Goal: Task Accomplishment & Management: Use online tool/utility

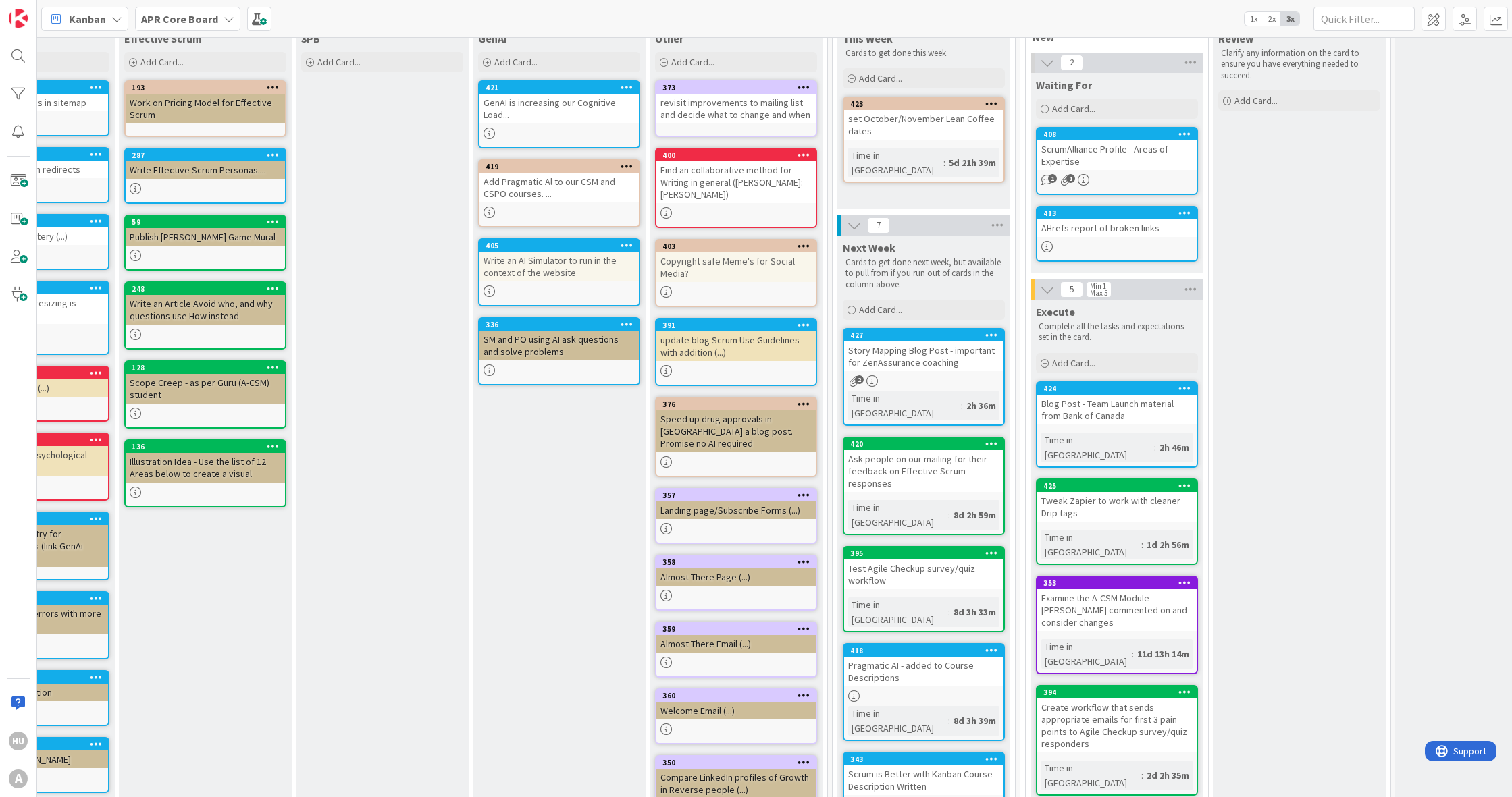
scroll to position [8, 460]
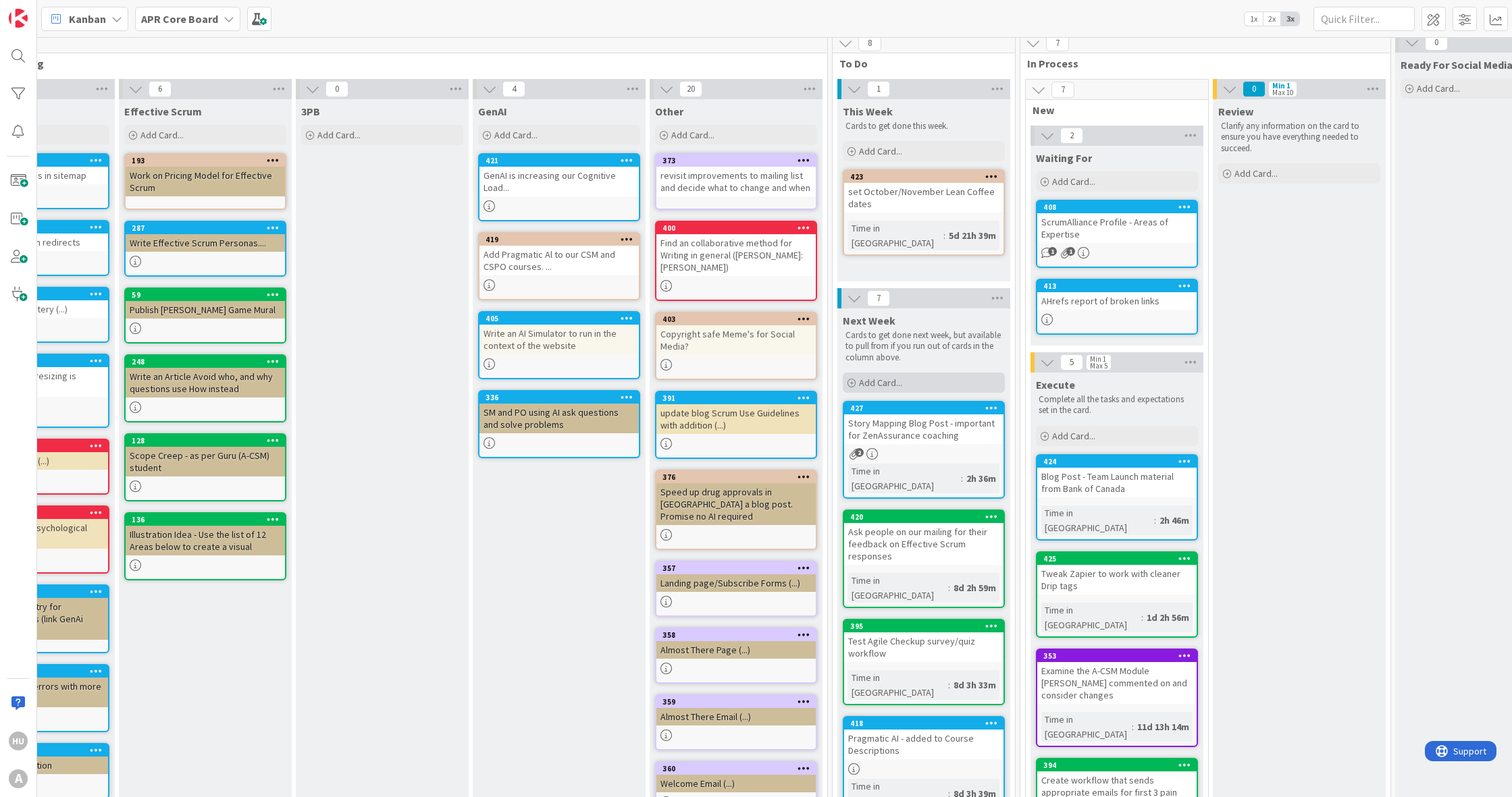
click at [881, 384] on span "Add Card..." at bounding box center [880, 383] width 43 height 12
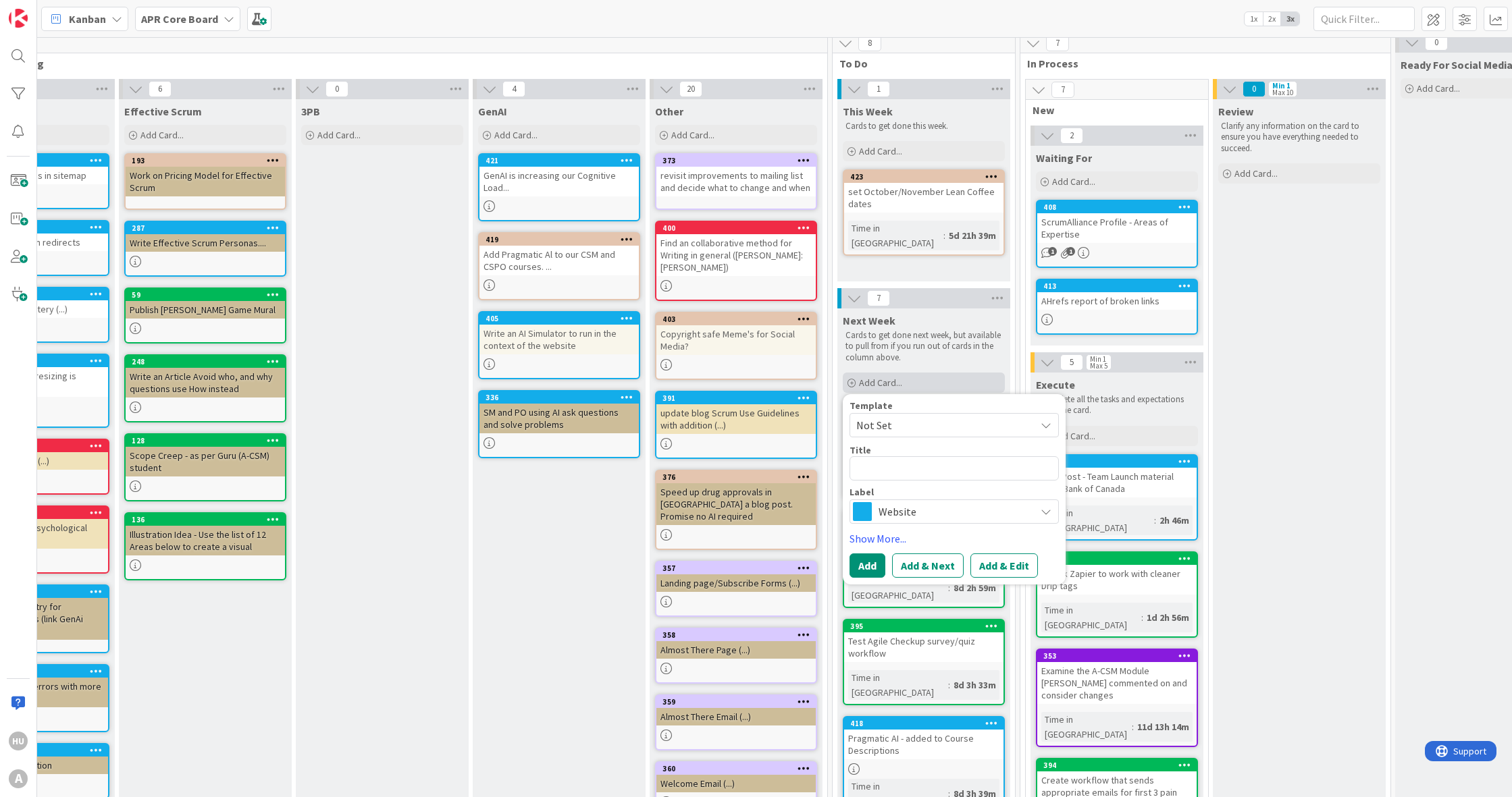
type textarea "x"
type textarea "A"
type textarea "x"
type textarea "Ad"
type textarea "x"
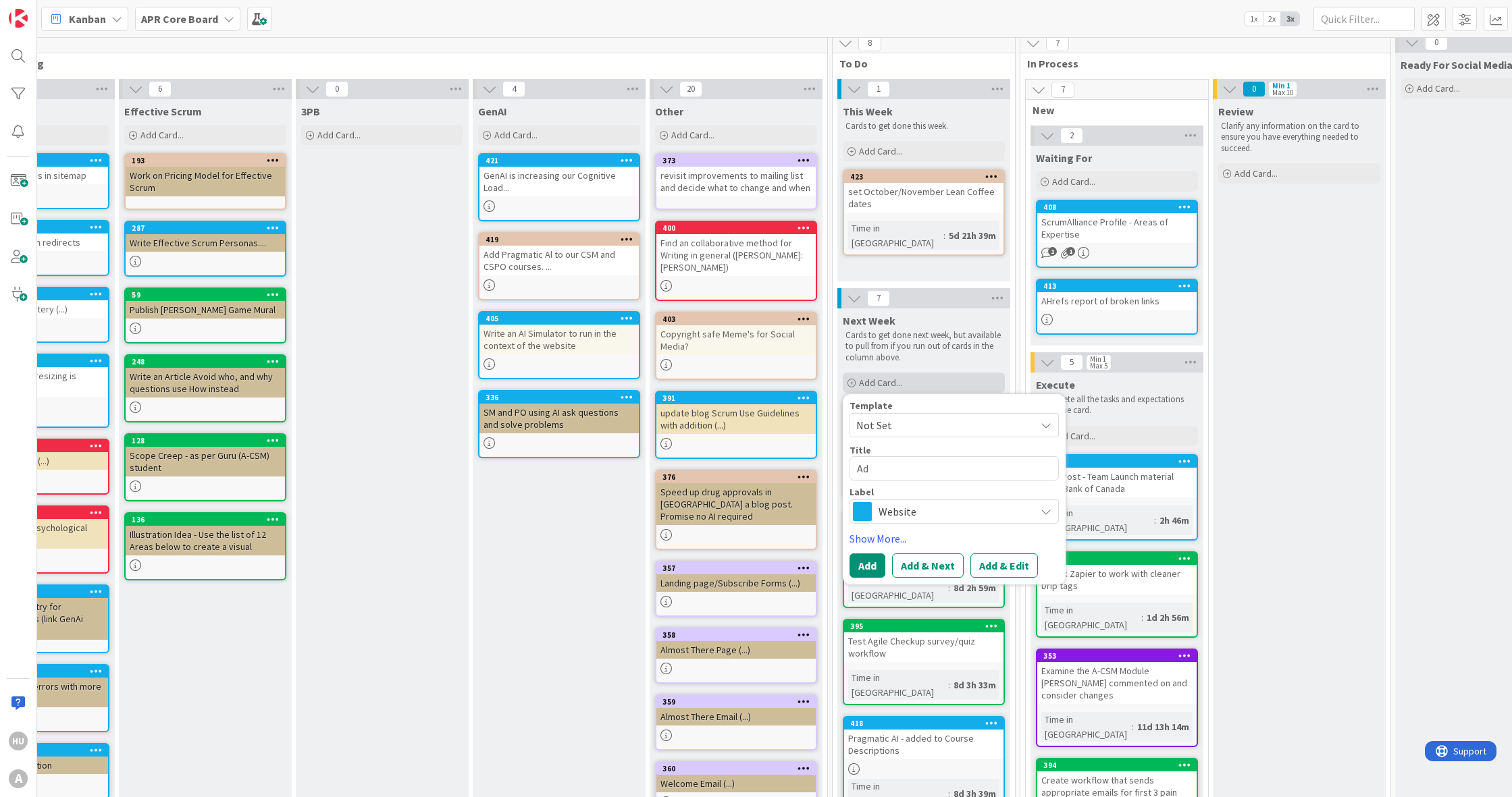
type textarea "Add"
type textarea "x"
type textarea "Add"
type textarea "x"
type textarea "Add D"
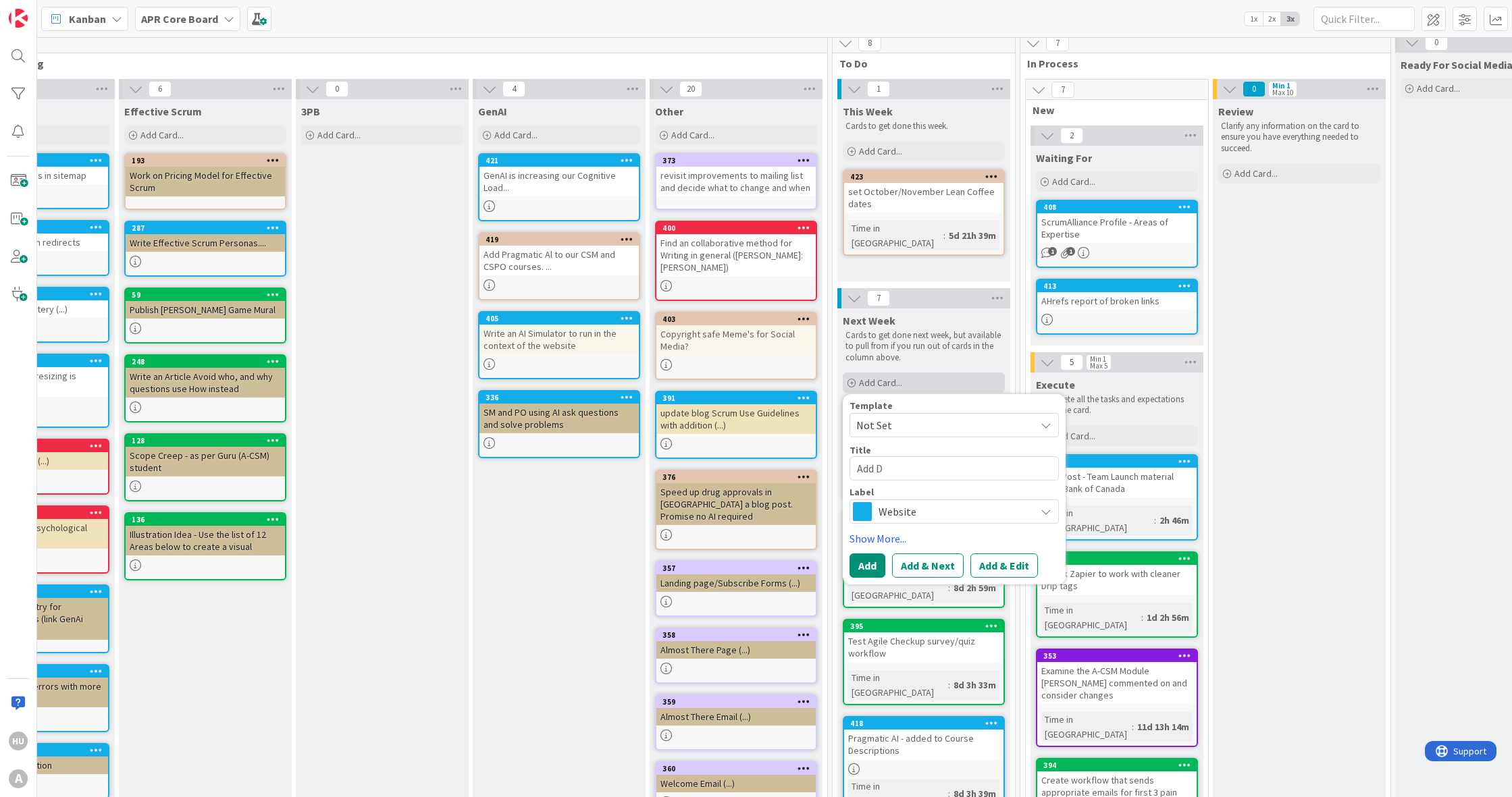
type textarea "x"
type textarea "Add Dr"
type textarea "x"
type textarea "Add Drip"
type textarea "x"
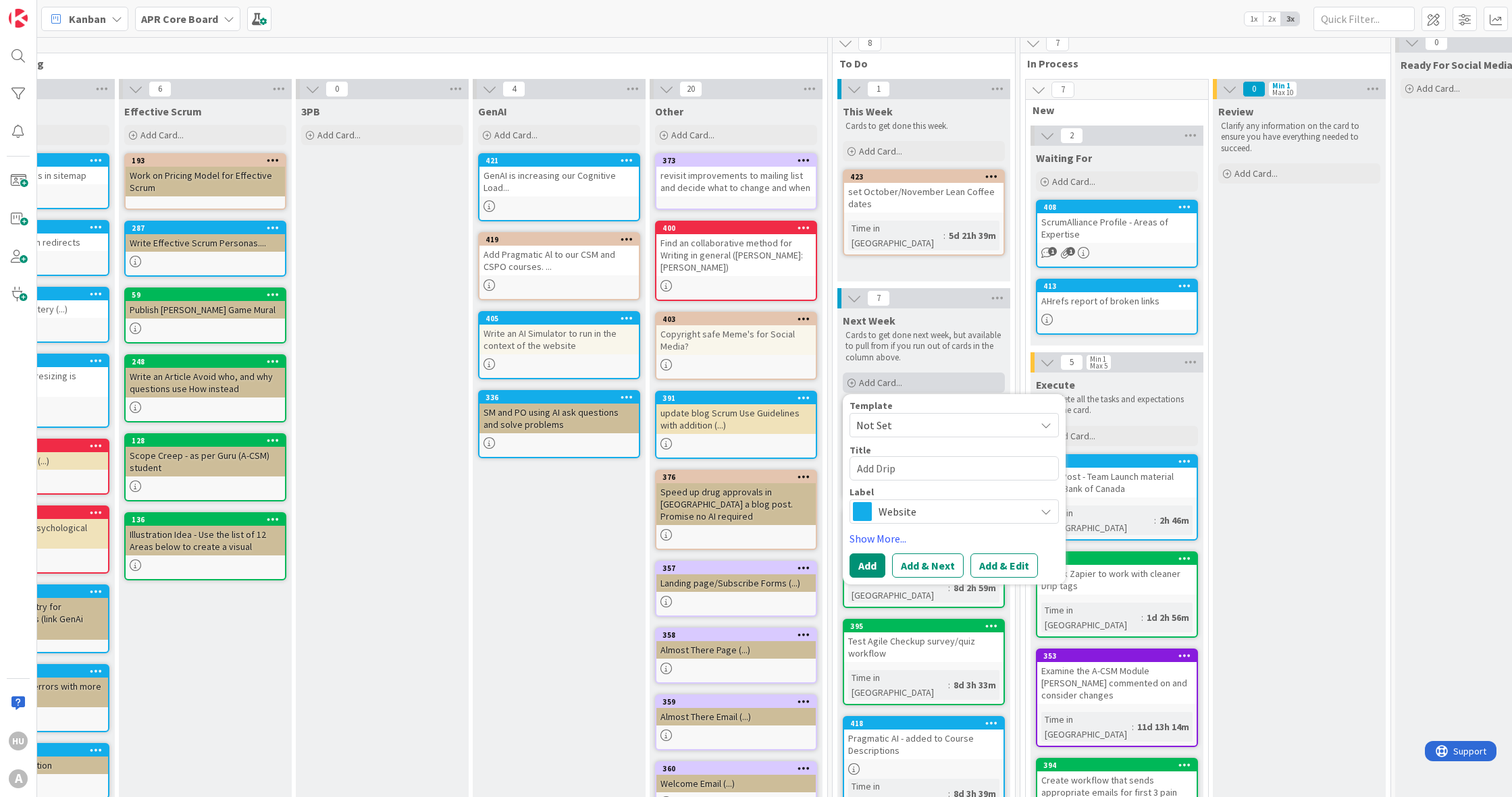
type textarea "Add Drip"
type textarea "x"
type textarea "Add Drip b"
type textarea "x"
type textarea "Add Drip bu"
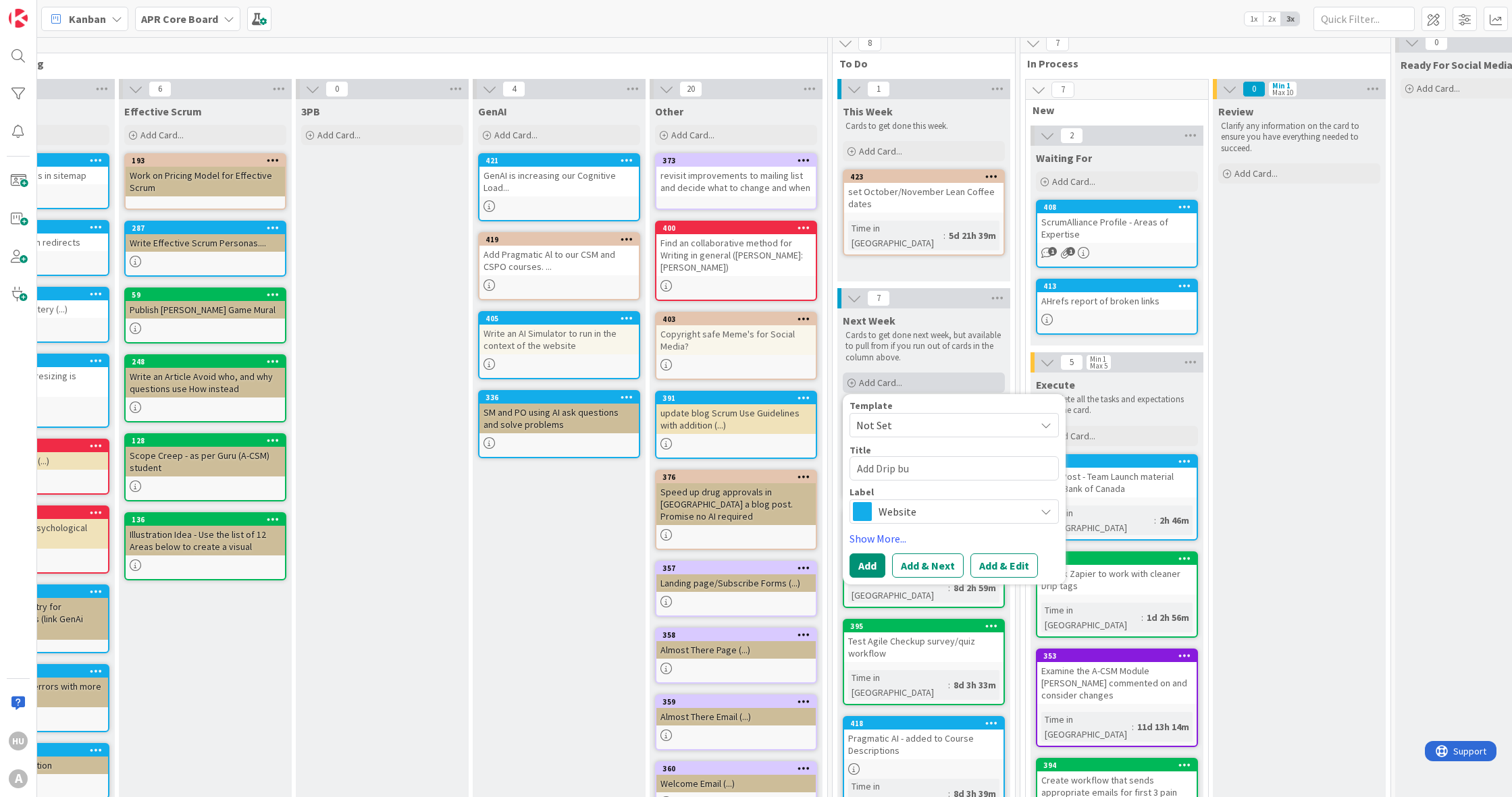
type textarea "x"
type textarea "Add Drip but"
type textarea "x"
type textarea "Add Drip butt"
type textarea "x"
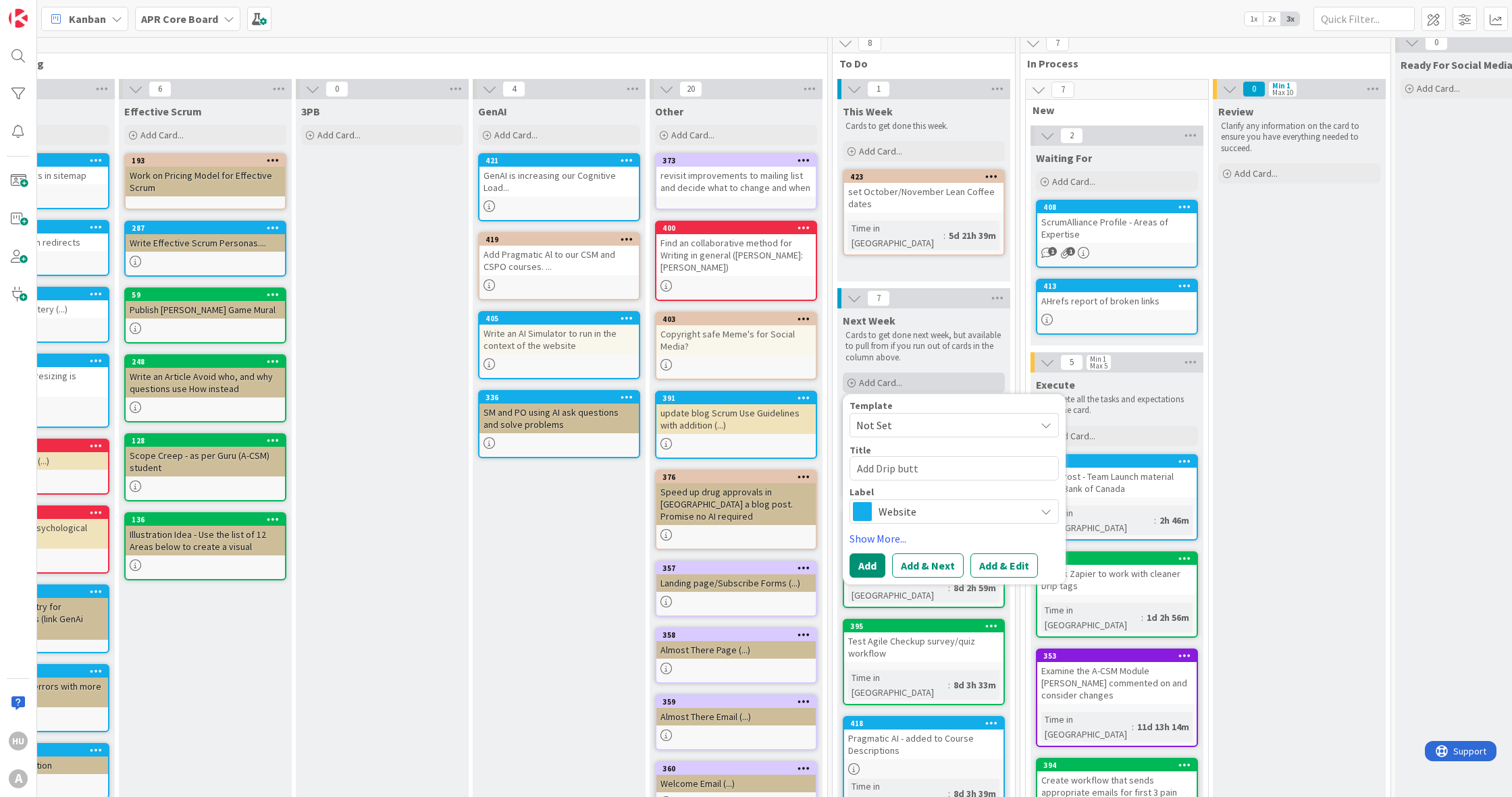
type textarea "Add Drip butto"
type textarea "x"
type textarea "Add Drip button"
type textarea "x"
type textarea "Add Drip button"
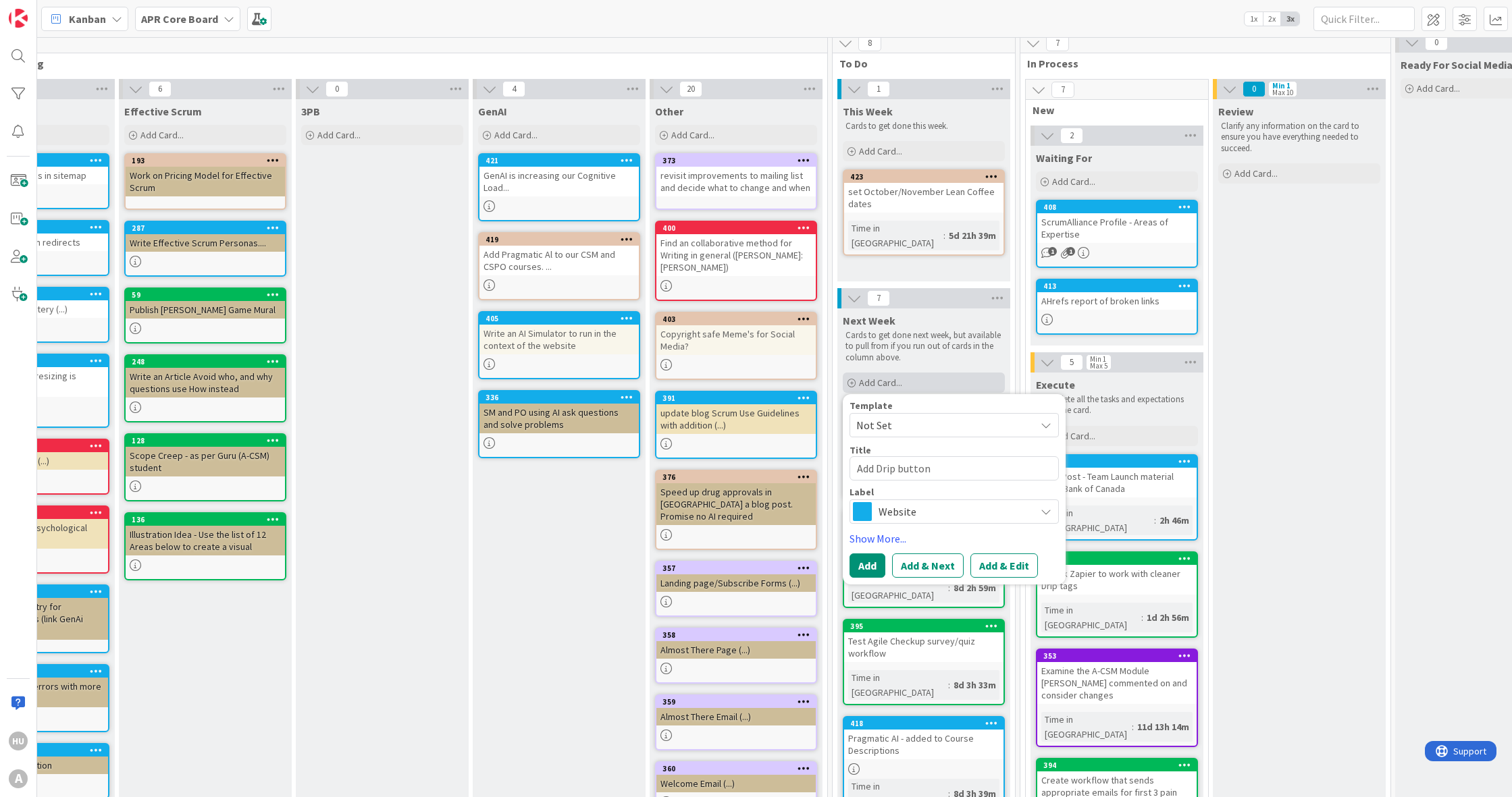
type textarea "x"
type textarea "Add Drip button to"
type textarea "x"
type textarea "Add Drip button to"
type textarea "x"
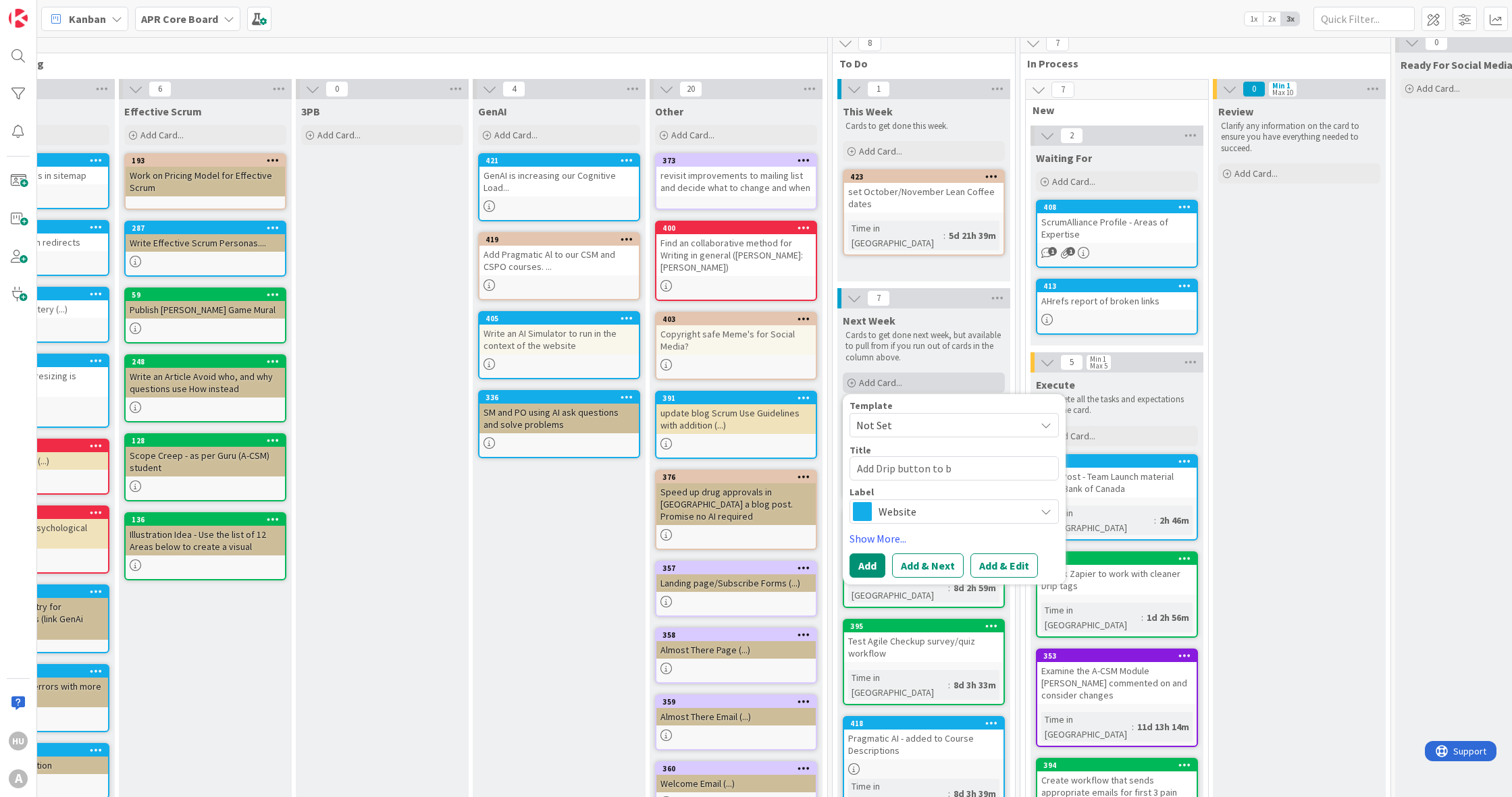
type textarea "Add Drip button to be"
type textarea "x"
type textarea "Add Drip button to be"
type textarea "x"
type textarea "Add Drip button to be n"
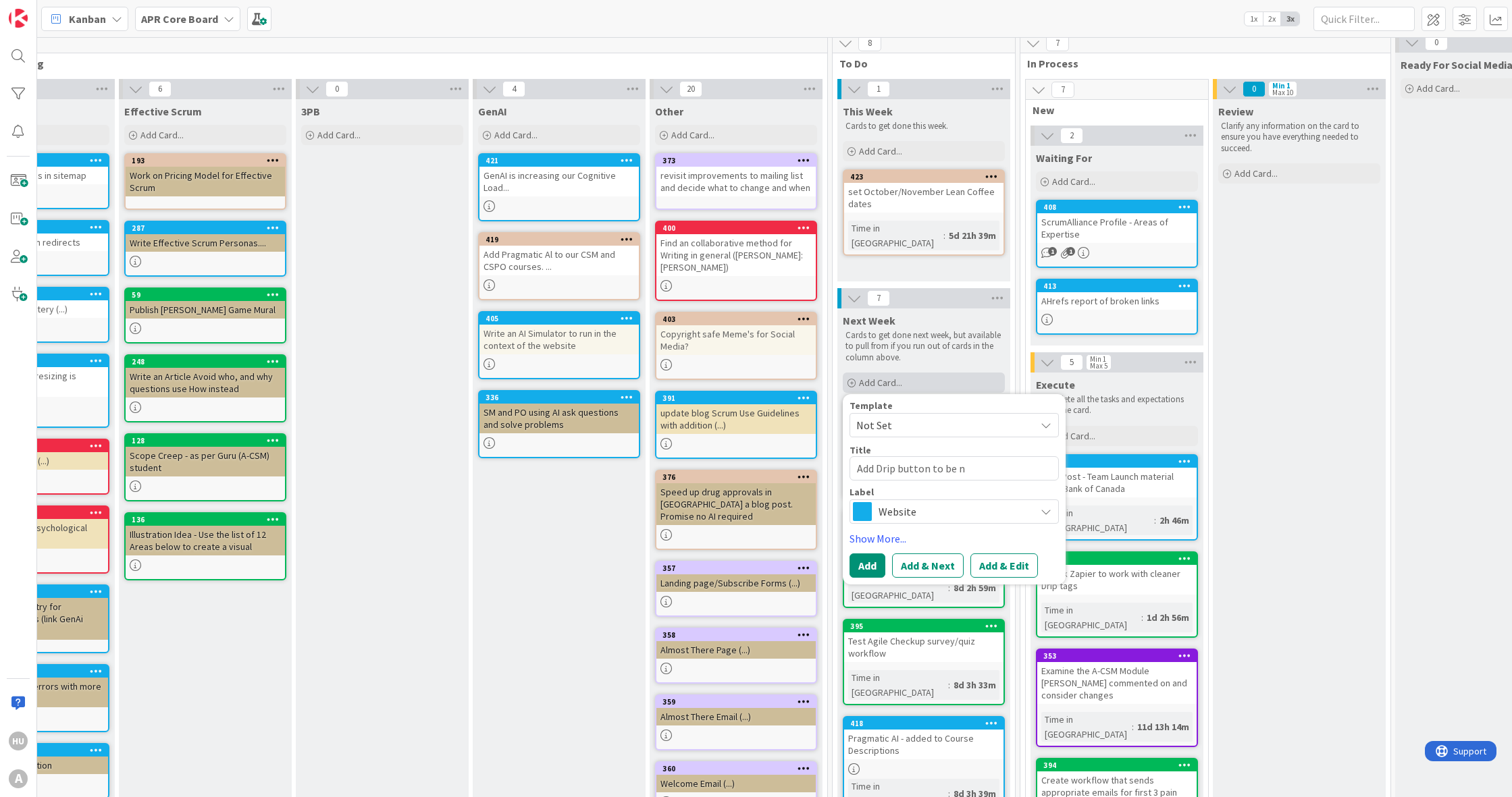
type textarea "x"
type textarea "Add Drip button to be no"
type textarea "x"
type textarea "Add Drip button to be not"
type textarea "x"
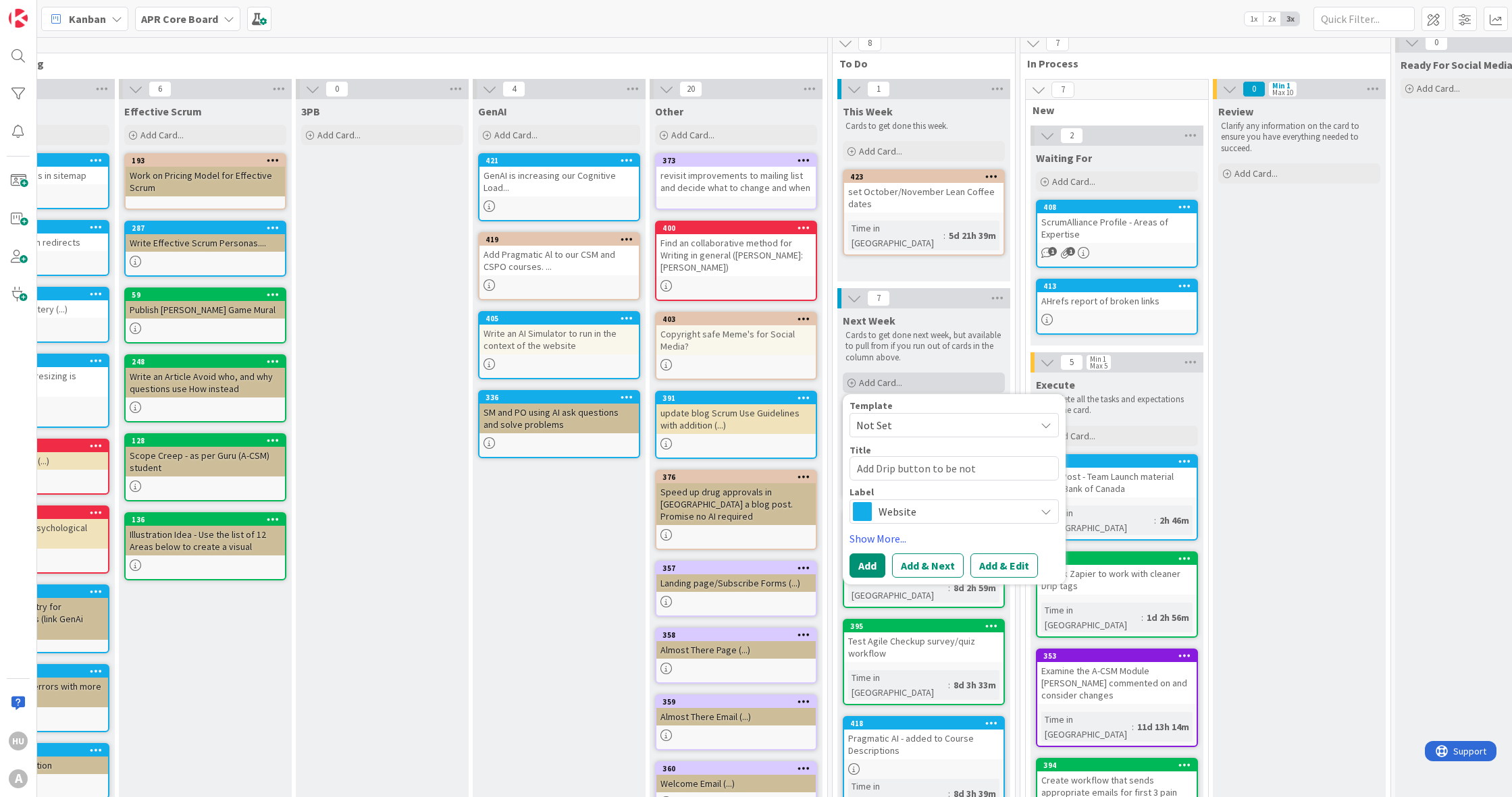
type textarea "Add Drip button to be noti"
type textarea "x"
type textarea "Add Drip button to be notif"
type textarea "x"
type textarea "Add Drip button to be notifi"
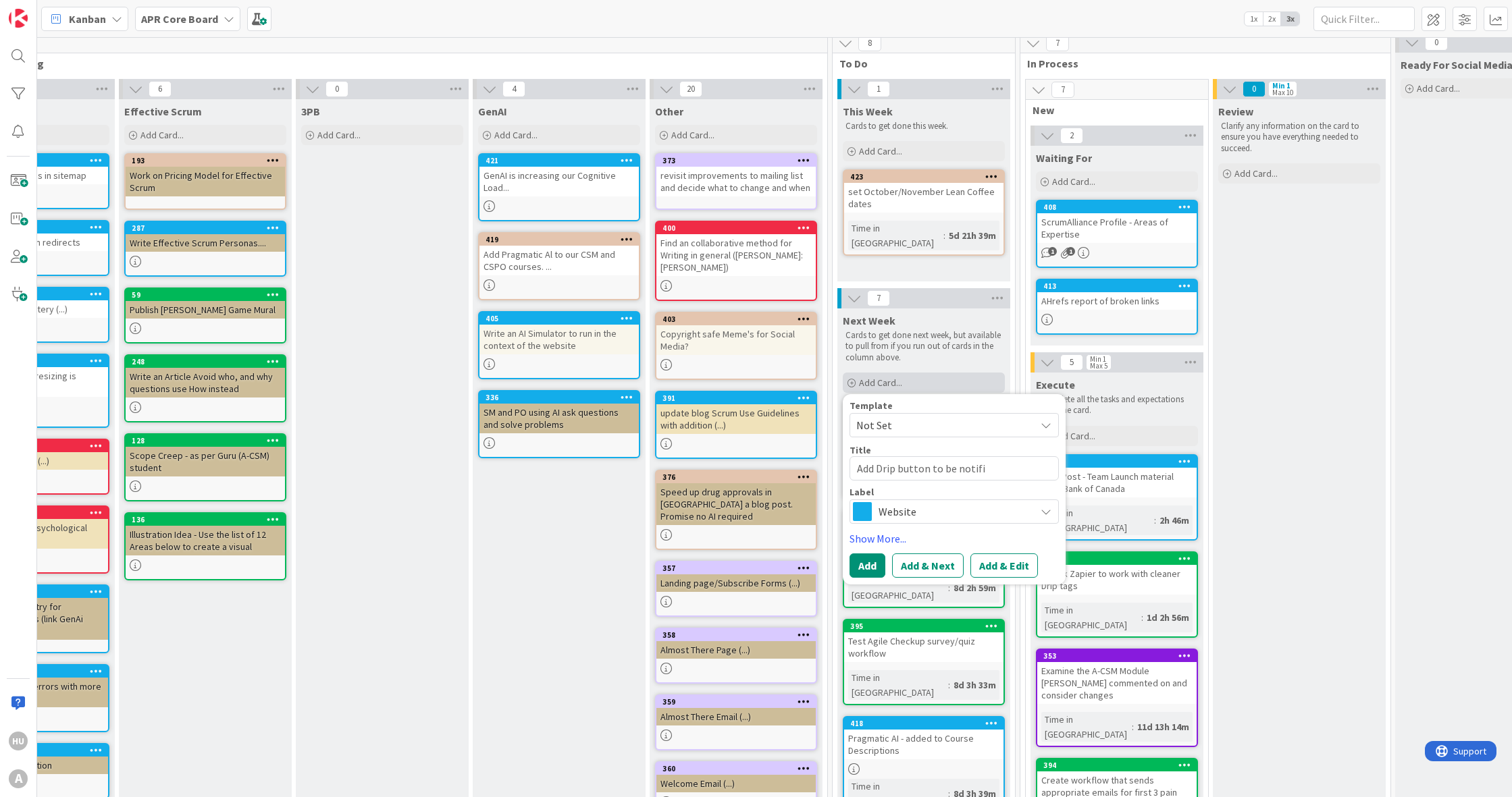
type textarea "x"
type textarea "Add Drip button to be notifie"
type textarea "x"
type textarea "Add Drip button to be notified"
type textarea "x"
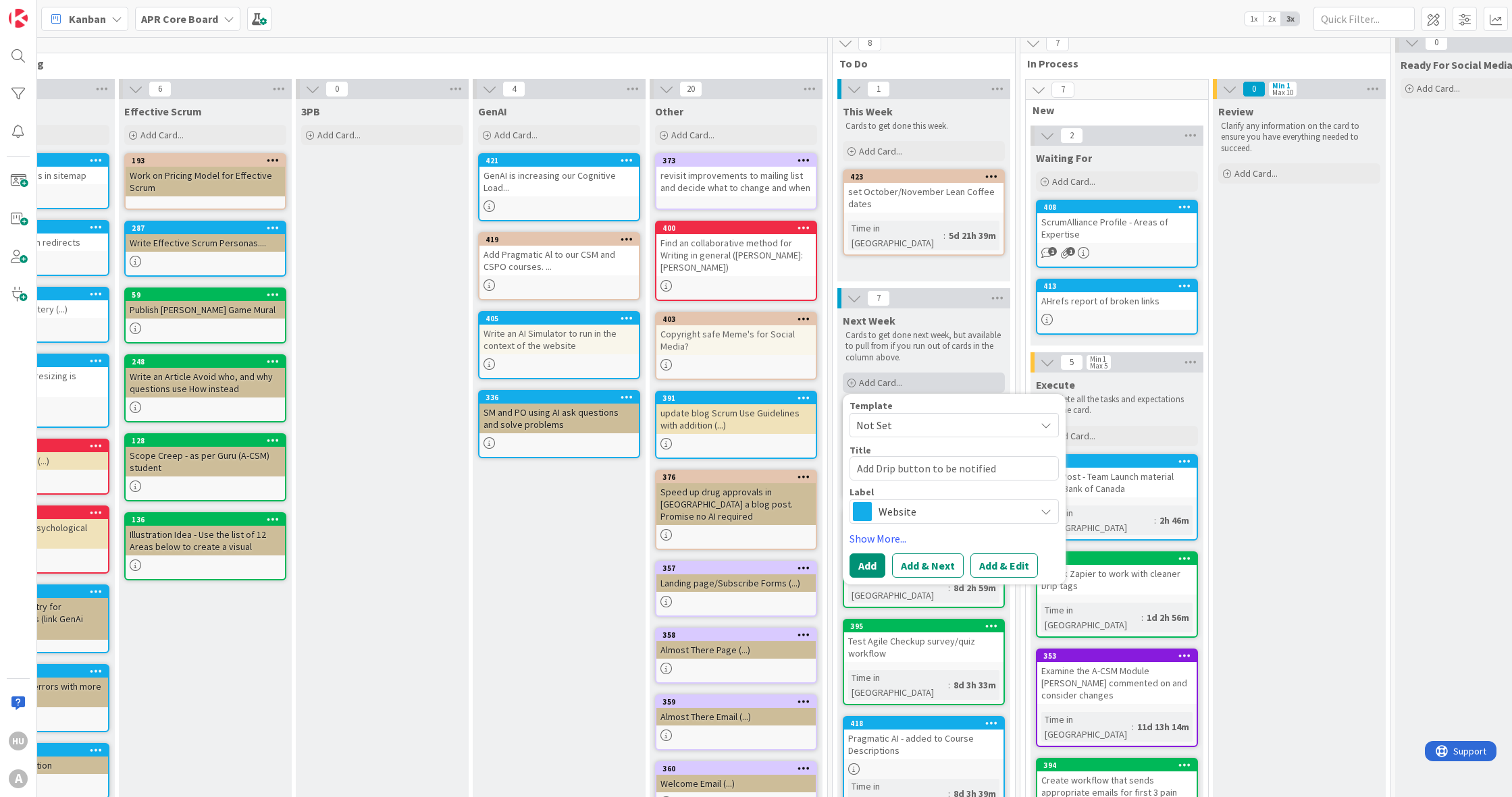
type textarea "Add Drip button to be notified"
type textarea "x"
type textarea "Add Drip button to be notified t"
type textarea "x"
type textarea "Add Drip button to be notified to"
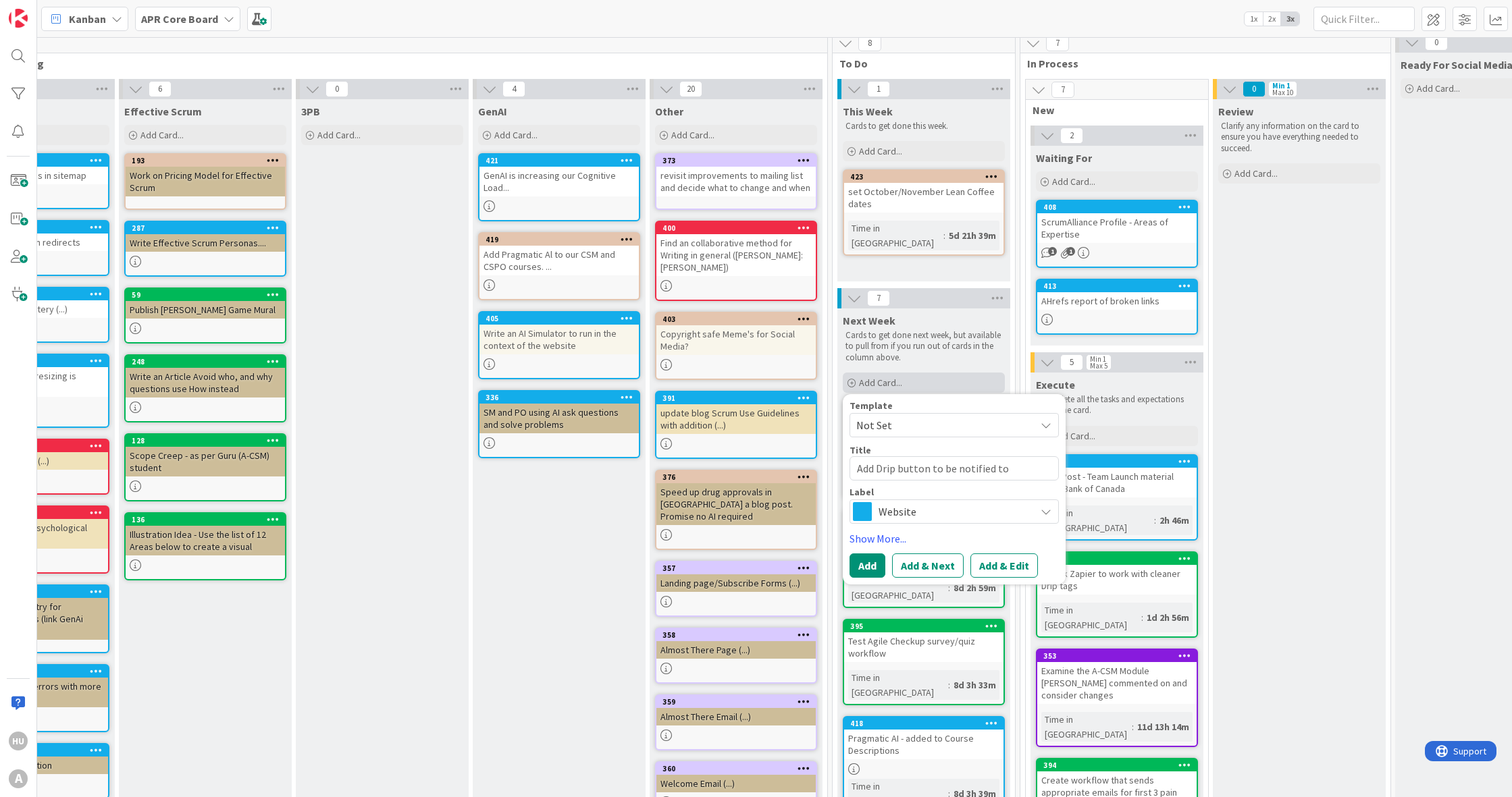
type textarea "x"
type textarea "Add Drip button to be notified to E"
type textarea "x"
type textarea "Add Drip button to be notified to Ef"
type textarea "x"
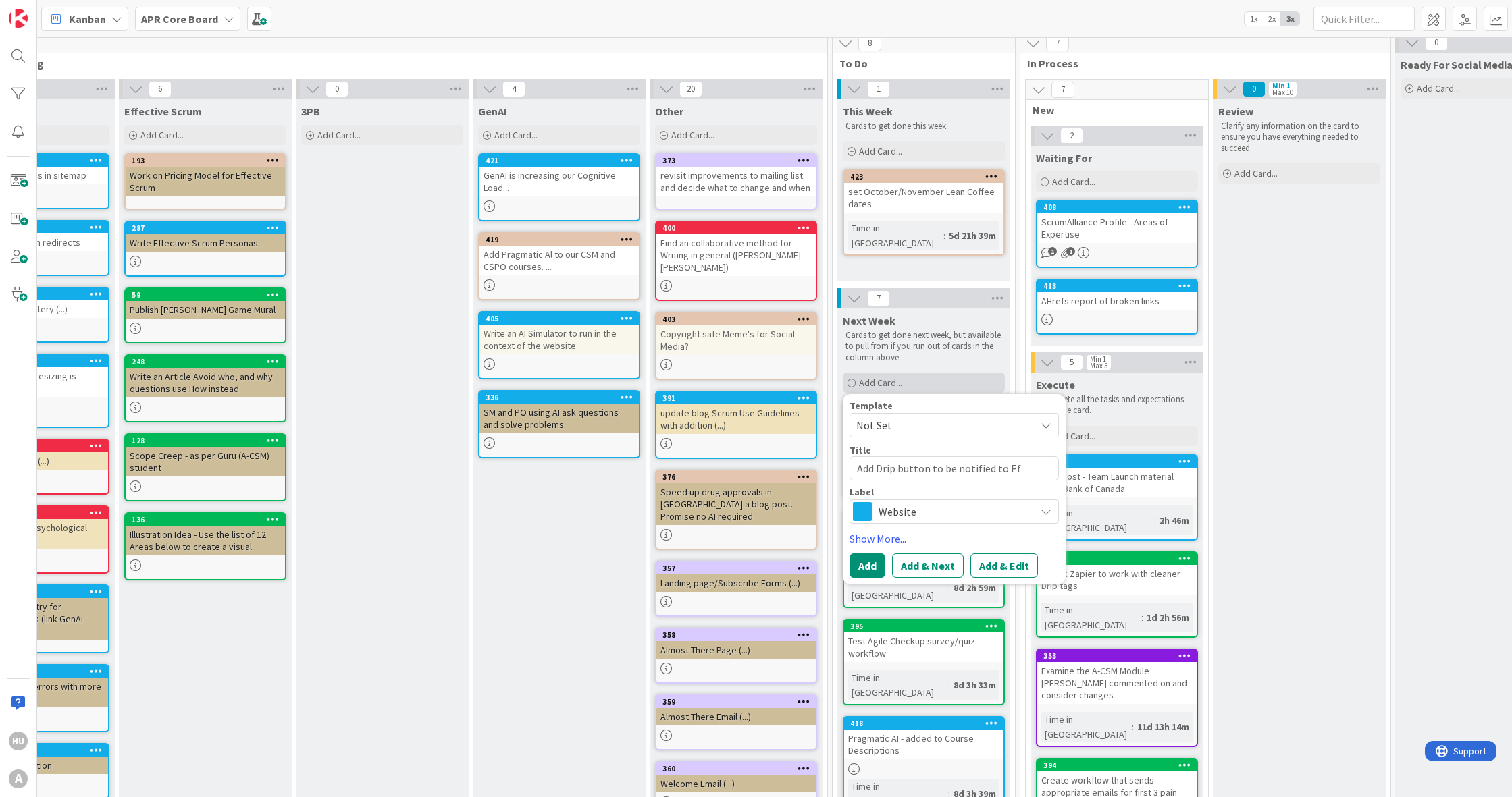
type textarea "Add Drip button to be notified to Eff"
type textarea "x"
type textarea "Add Drip button to be notified to Effe"
type textarea "x"
type textarea "Add Drip button to be notified to Effec"
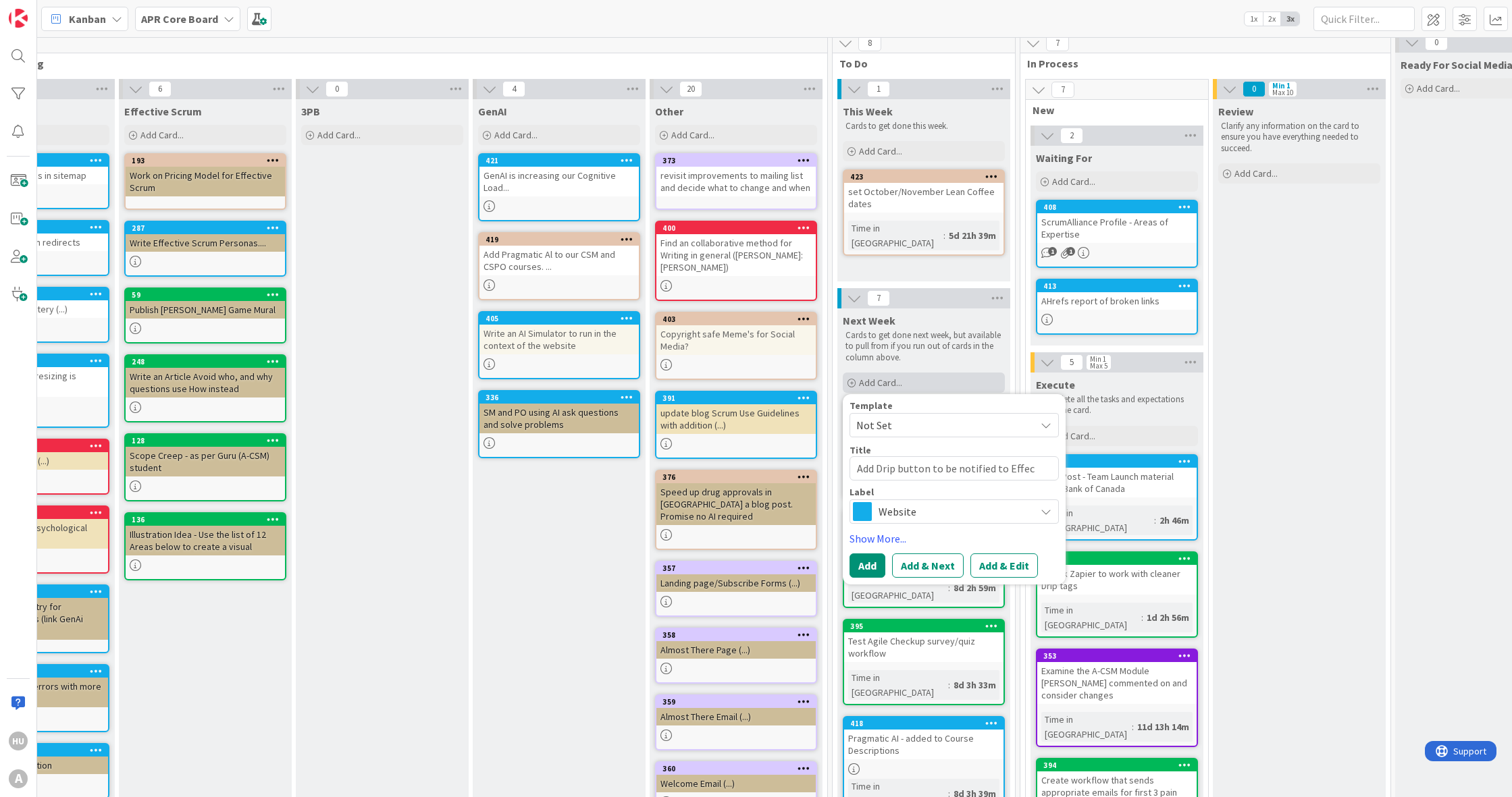
type textarea "x"
type textarea "Add Drip button to be notified to Effect"
type textarea "x"
type textarea "Add Drip button to be notified to Effecti"
type textarea "x"
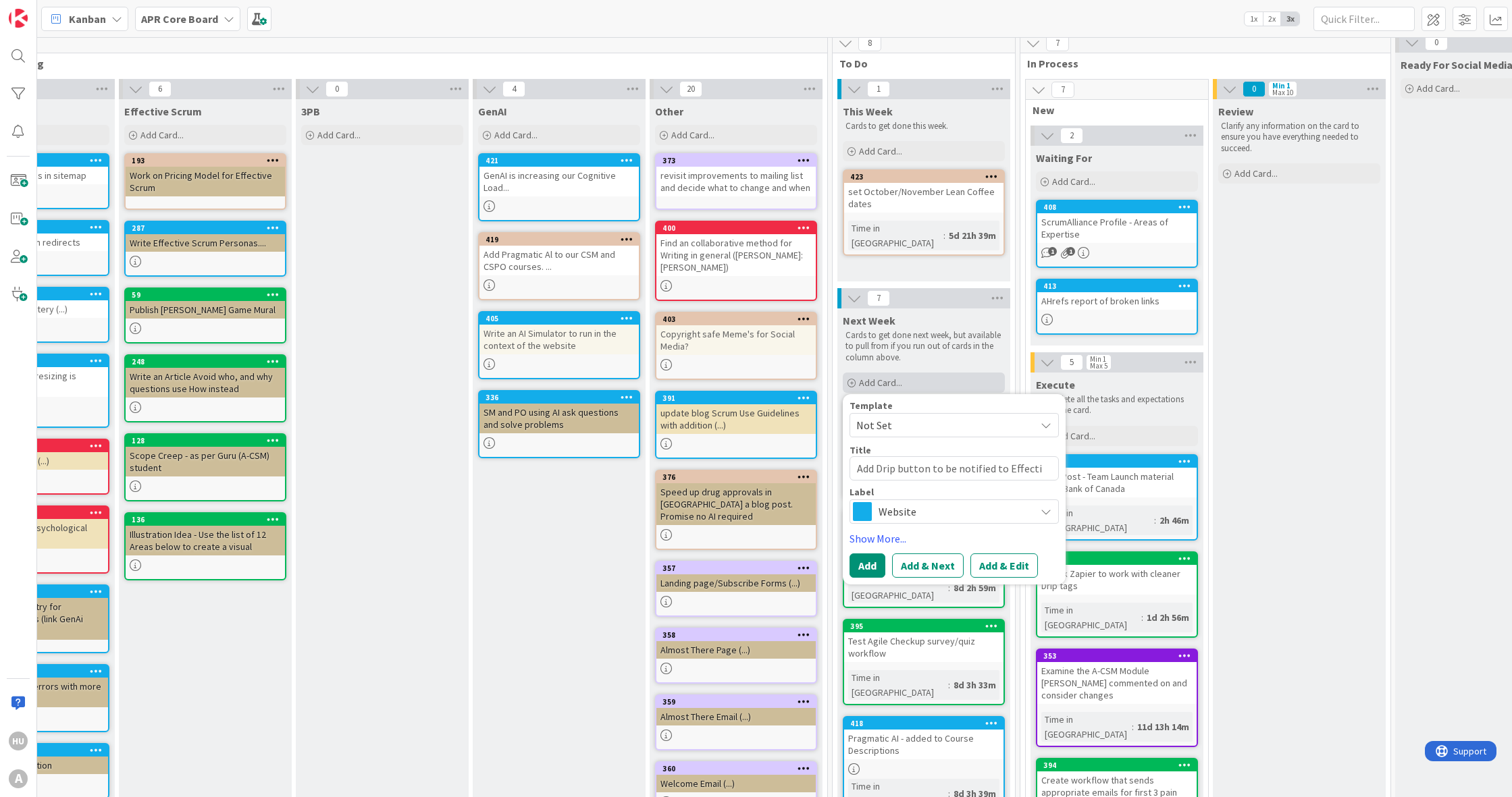
type textarea "Add Drip button to be notified to Effectiv"
type textarea "x"
type textarea "Add Drip button to be notified to Effective"
type textarea "x"
type textarea "Add Drip button to be notified to Effective"
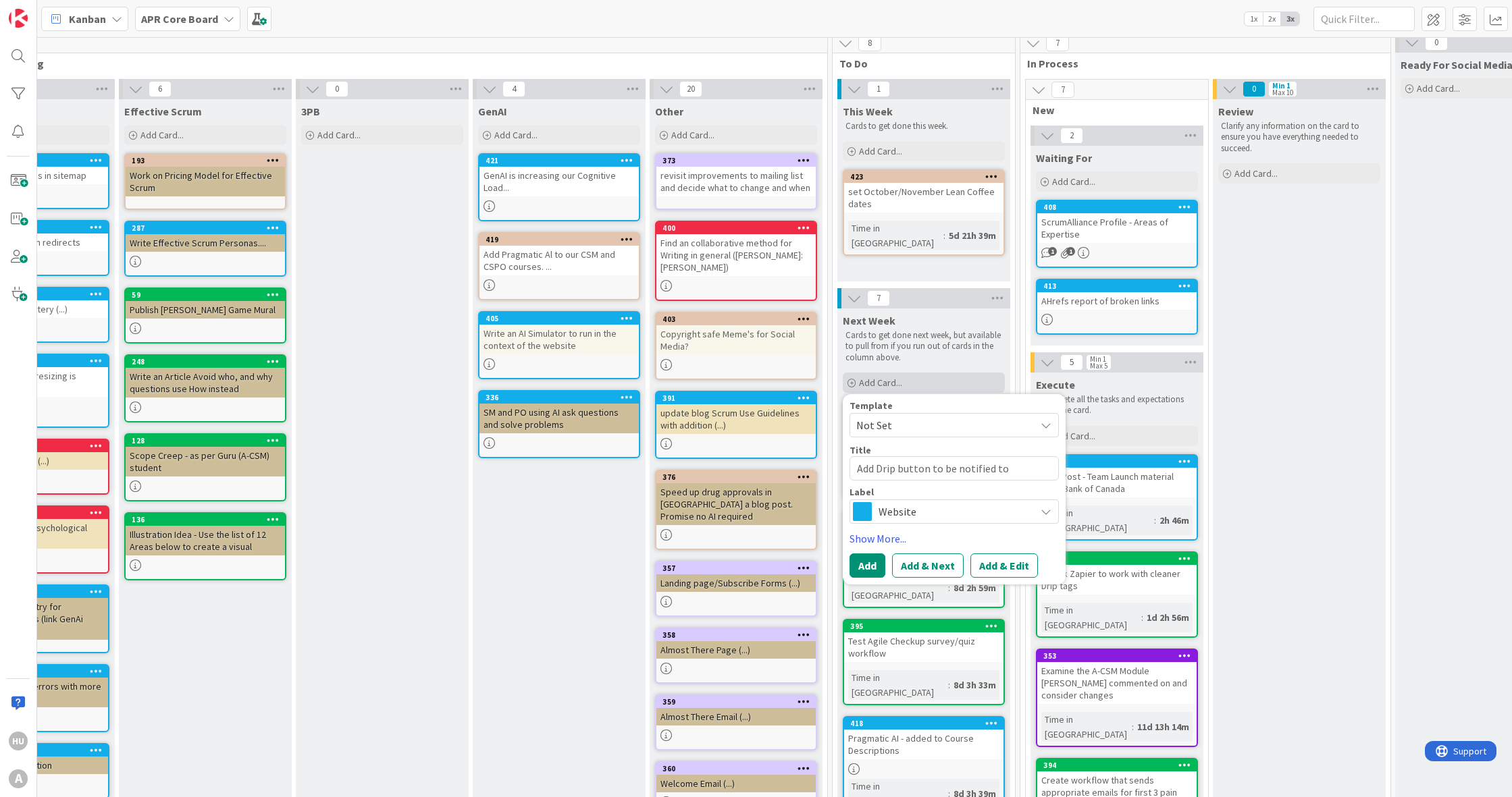
type textarea "x"
type textarea "Add Drip button to be notified to Effective S"
type textarea "x"
type textarea "Add Drip button to be notified to Effective Sc"
type textarea "x"
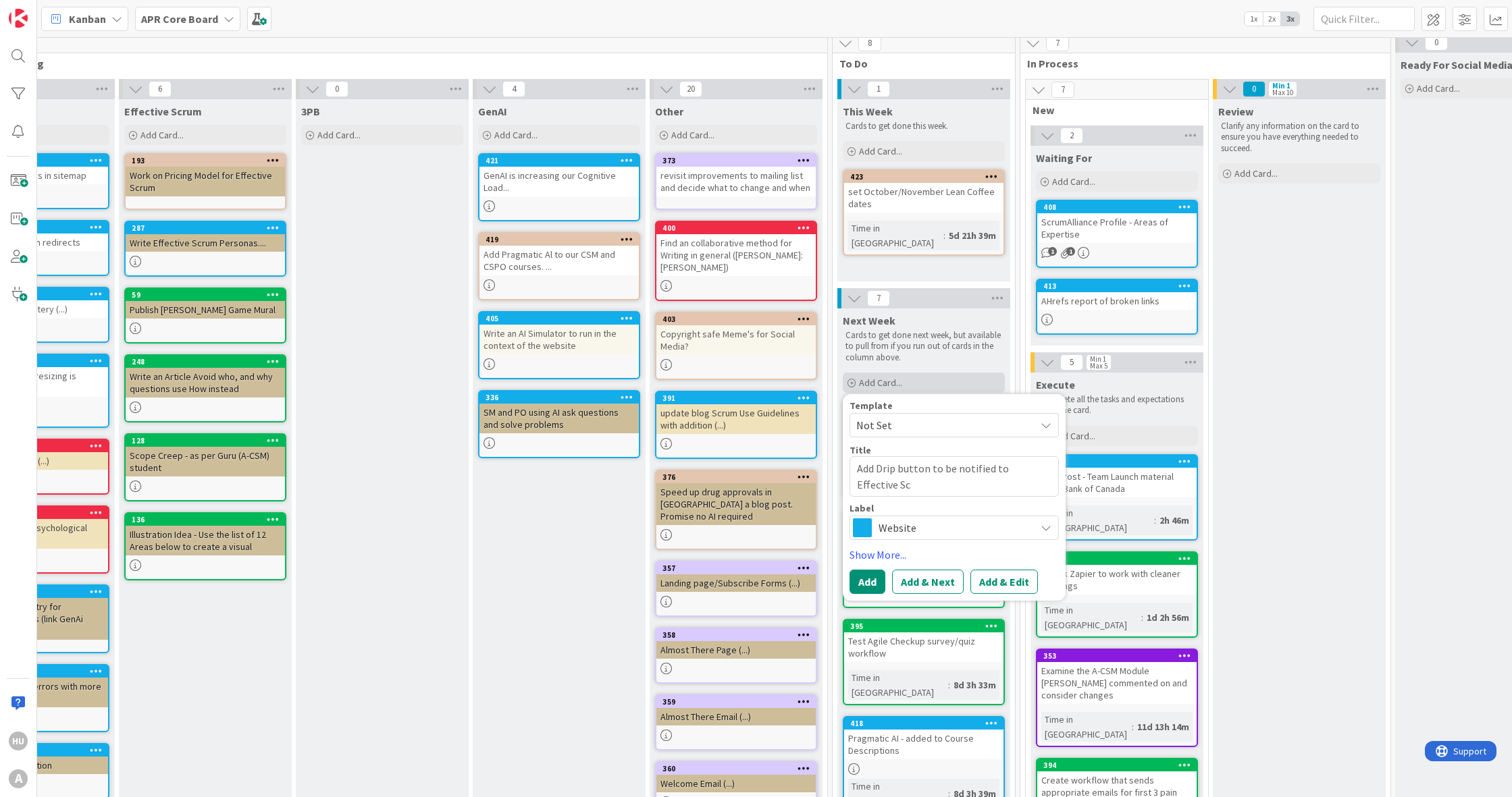
type textarea "Add Drip button to be notified to Effective Sct"
type textarea "x"
type textarea "Add Drip button to be notified to Effective Sc"
type textarea "x"
type textarea "Add Drip button to be notified to Effective Scr"
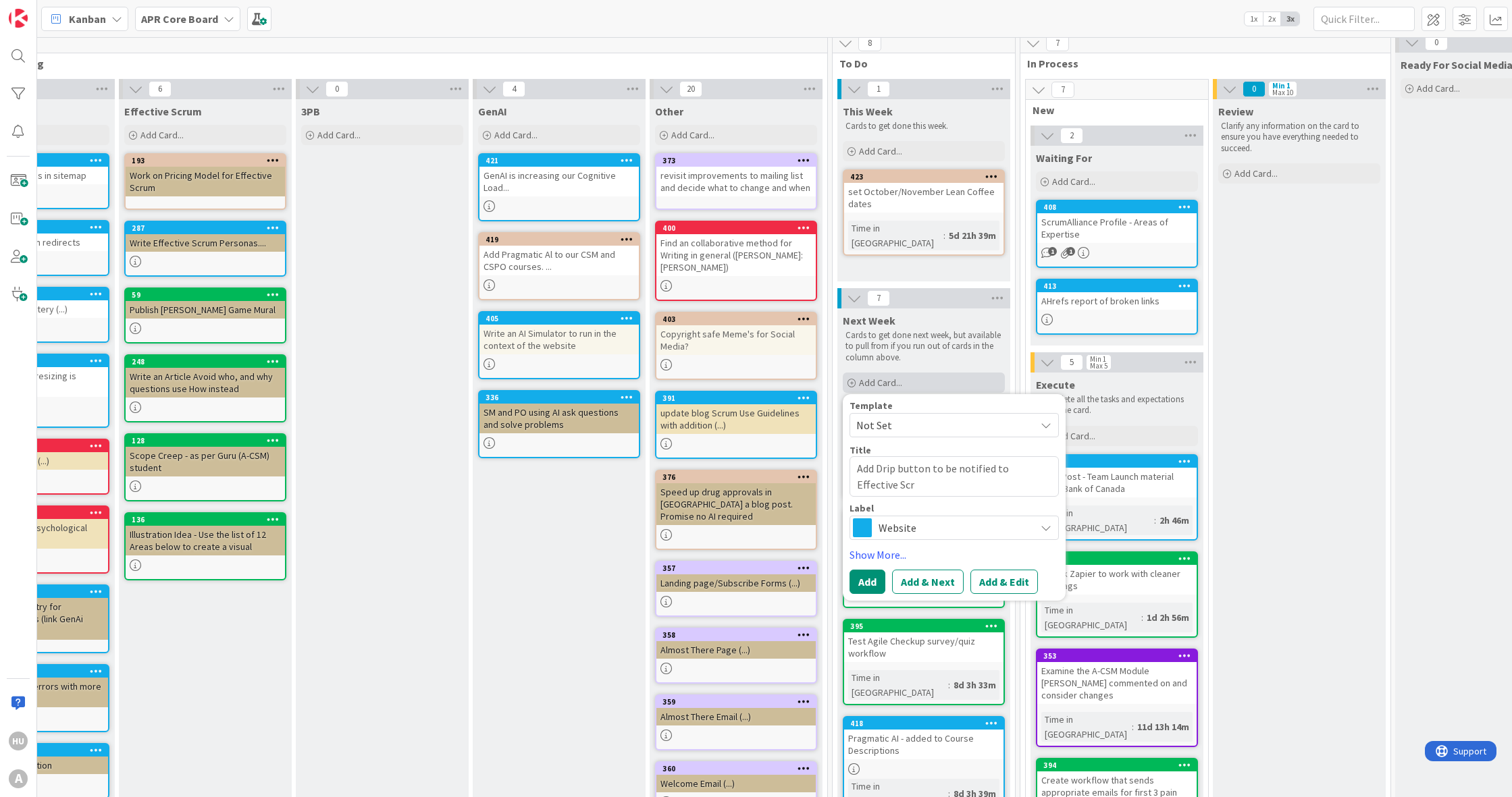
type textarea "x"
type textarea "Add Drip button to be notified to Effective Scru"
type textarea "x"
type textarea "Add Drip button to be notified to Effective Scrum"
type textarea "x"
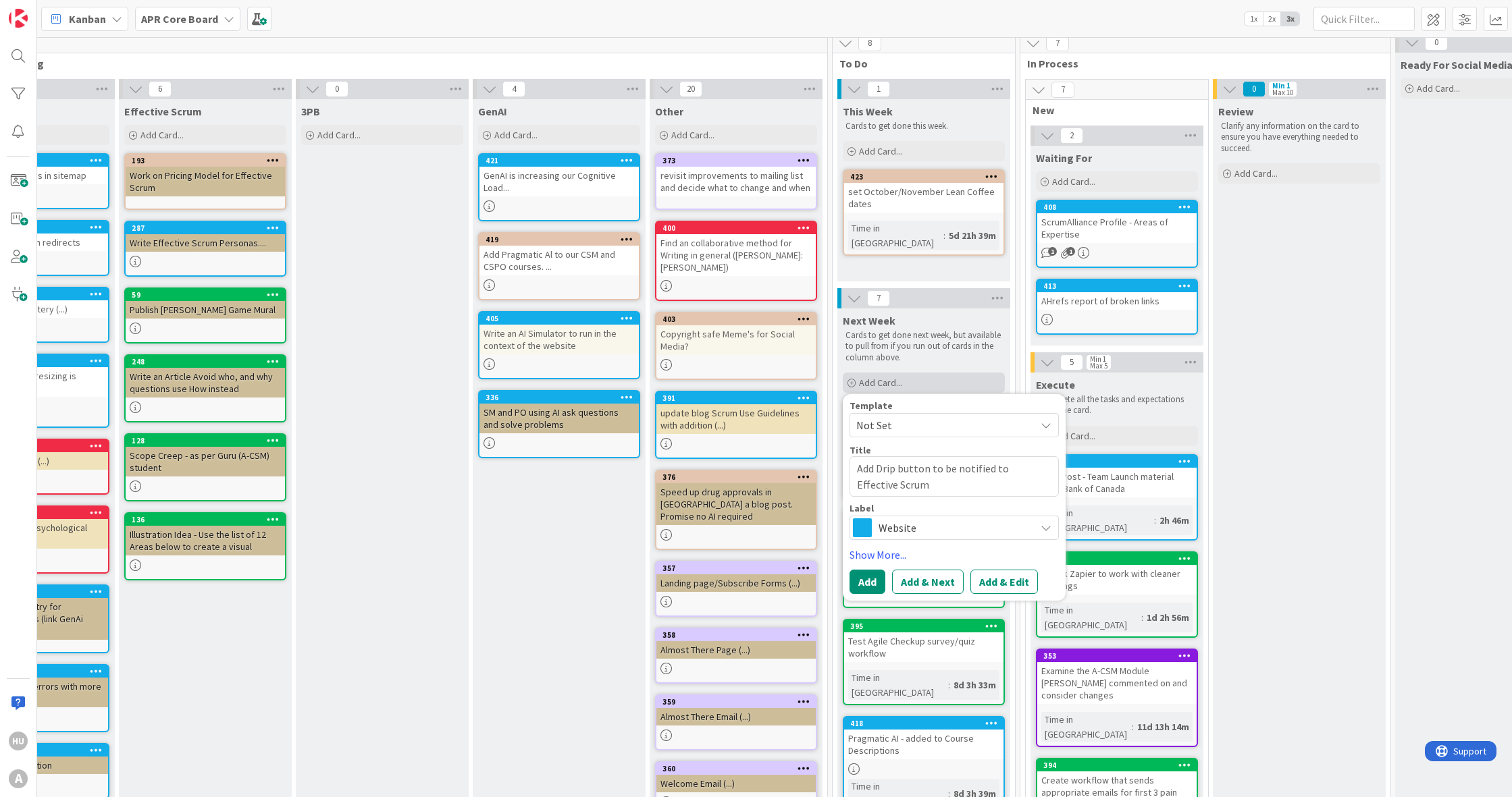
type textarea "Add Drip button to be notified to Effective Scrum"
type textarea "x"
type textarea "Add Drip button to be notified to Effective Scrum P"
type textarea "x"
type textarea "Add Drip button to be notified to Effective Scrum Pa"
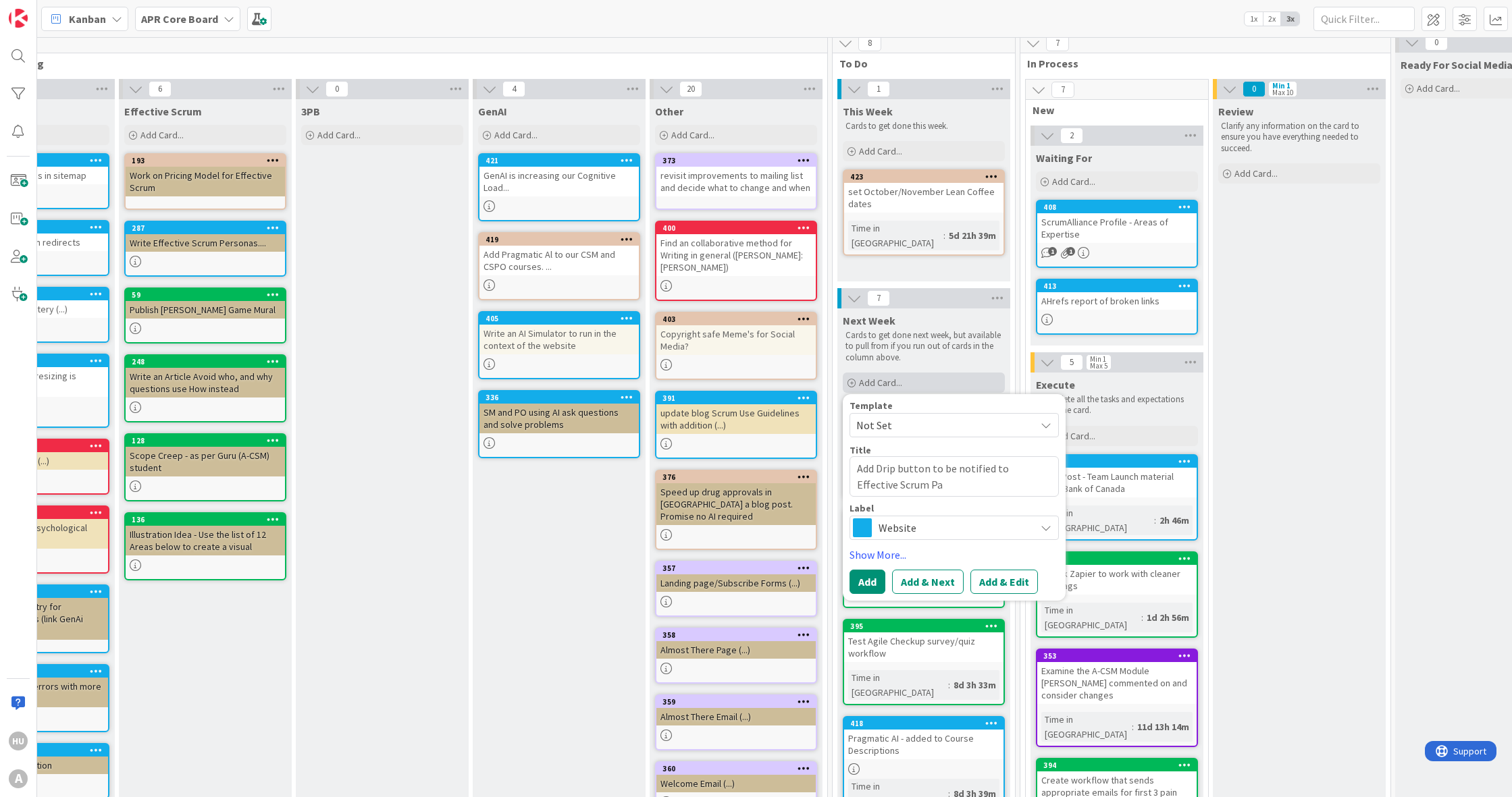
type textarea "x"
type textarea "Add Drip button to be notified to Effective Scrum Pag"
type textarea "x"
type textarea "Add Drip button to be notified to Effective Scrum Pa"
type textarea "x"
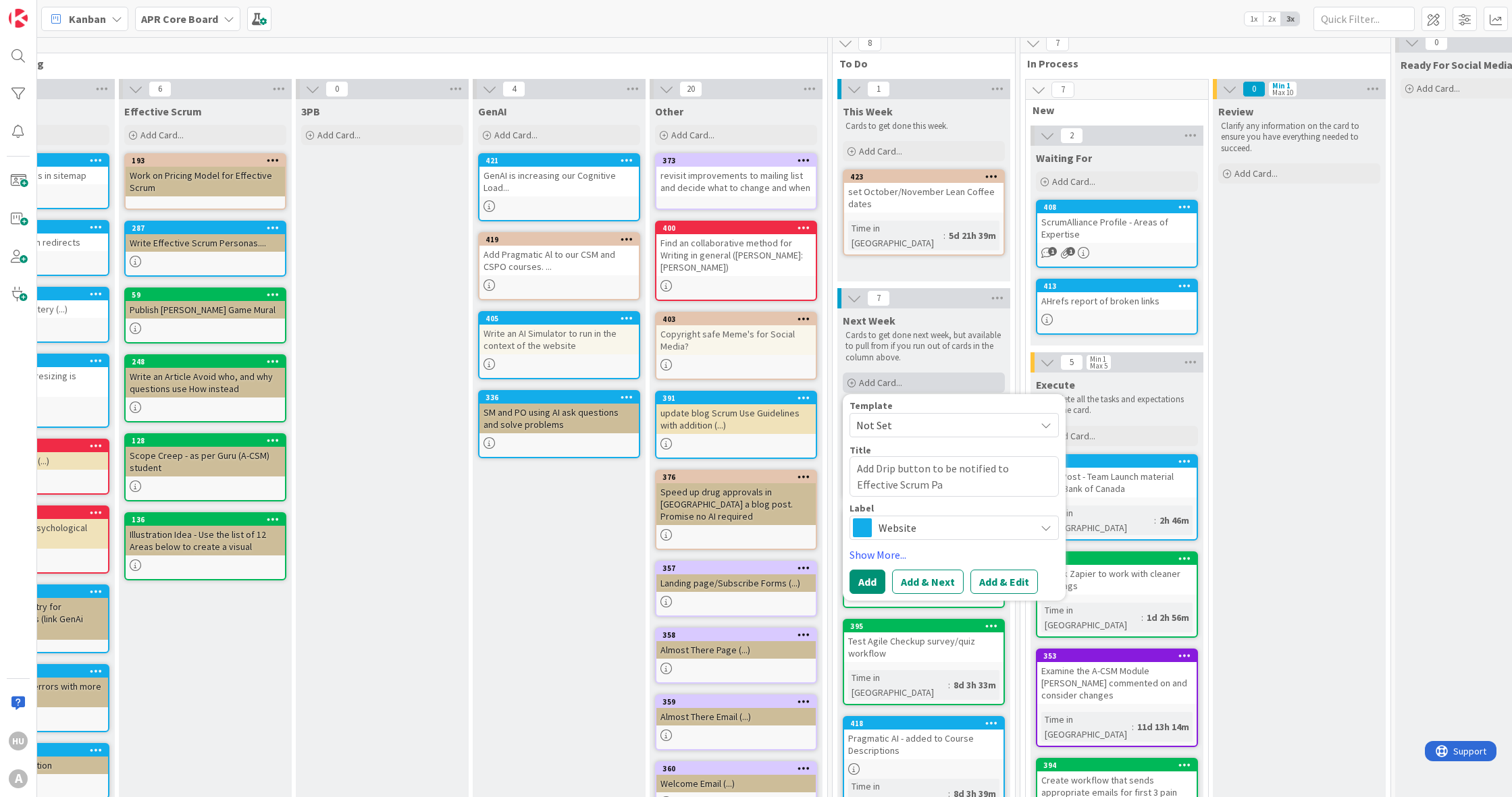
type textarea "Add Drip button to be notified to Effective Scrum P"
type textarea "x"
type textarea "Add Drip button to be notified to Effective Scrum"
type textarea "x"
type textarea "Add Drip button to be notified to Effective Scrum p"
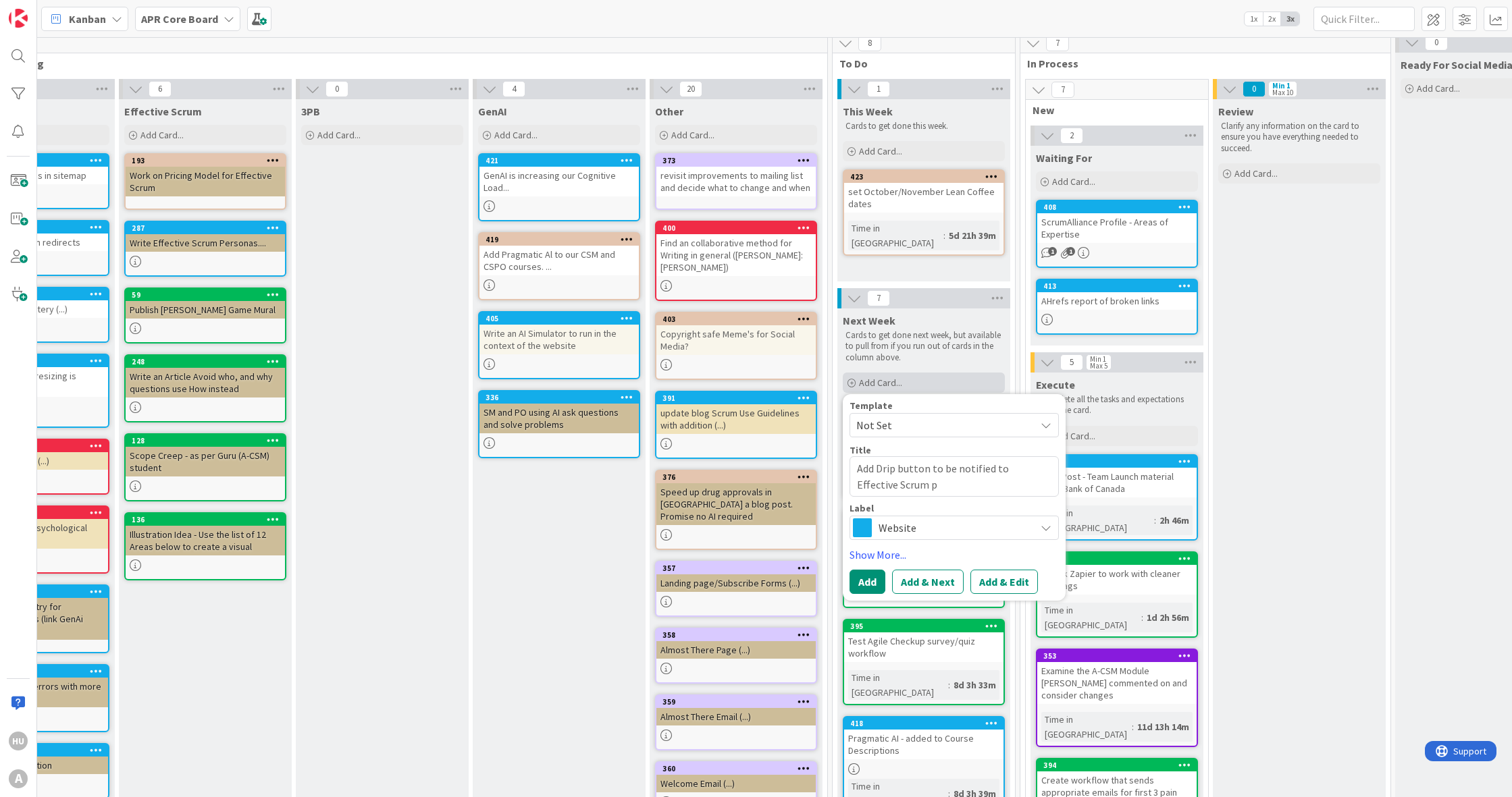
type textarea "x"
type textarea "Add Drip button to be notified to Effective Scrum pa"
type textarea "x"
type textarea "Add Drip button to be notified to Effective Scrum pag"
type textarea "x"
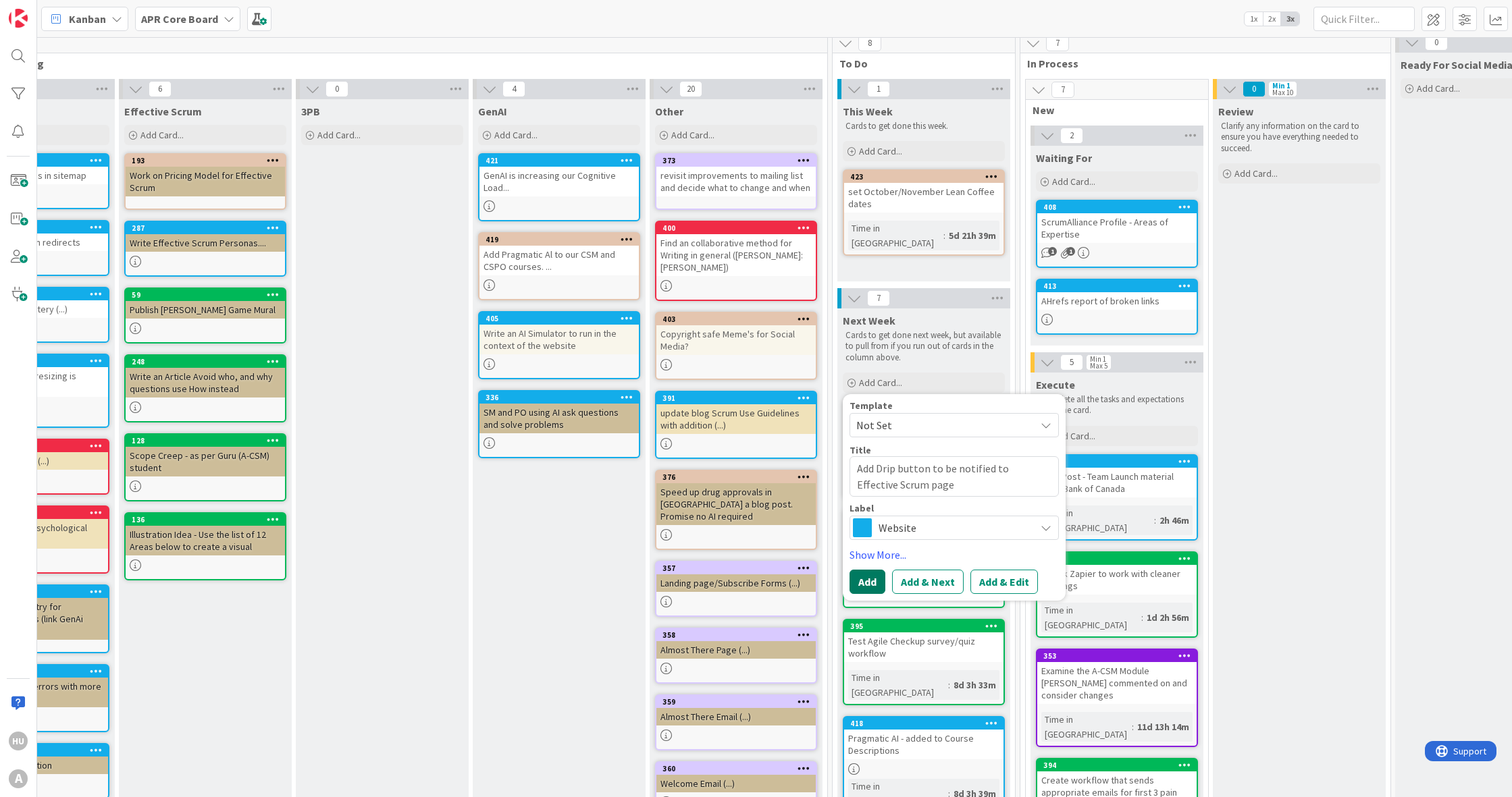
type textarea "Add Drip button to be notified to Effective Scrum page"
click at [864, 586] on button "Add" at bounding box center [867, 582] width 35 height 25
